Goal: Task Accomplishment & Management: Manage account settings

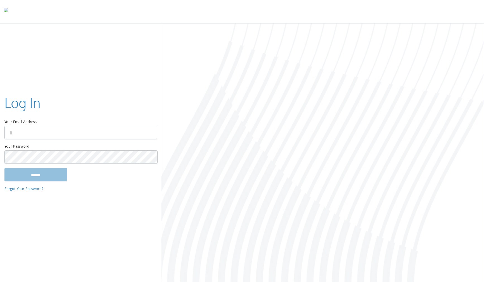
type input "**********"
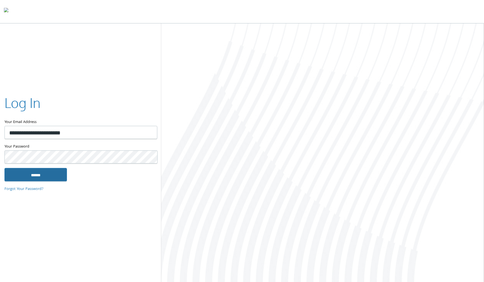
click at [43, 177] on input "******" at bounding box center [35, 174] width 63 height 13
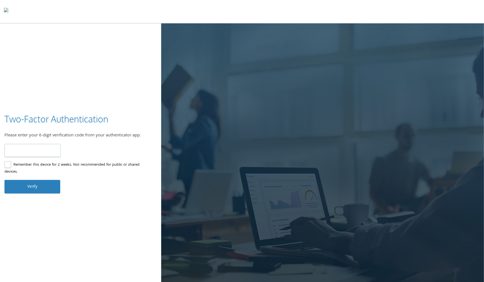
type input "******"
click at [40, 186] on button "Verify" at bounding box center [32, 186] width 56 height 13
